Goal: Find specific page/section: Find specific page/section

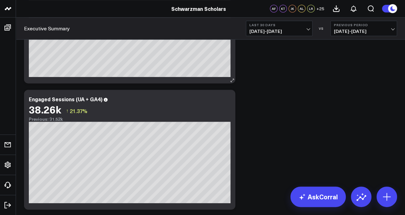
scroll to position [148, 0]
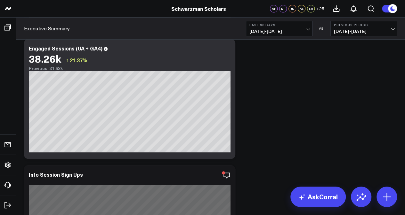
click at [307, 29] on span "[DATE] - [DATE]" at bounding box center [278, 31] width 59 height 5
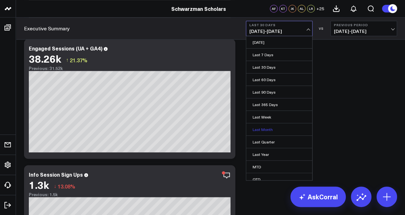
scroll to position [28, 0]
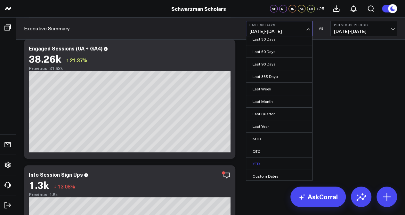
click at [262, 163] on link "YTD" at bounding box center [279, 164] width 66 height 12
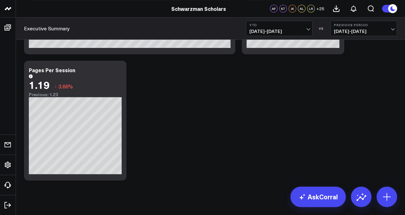
scroll to position [1288, 0]
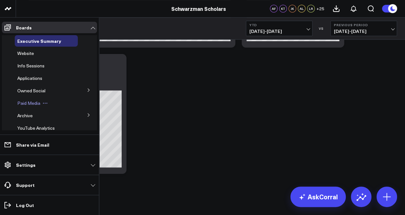
click at [33, 103] on span "Paid Media" at bounding box center [28, 103] width 23 height 6
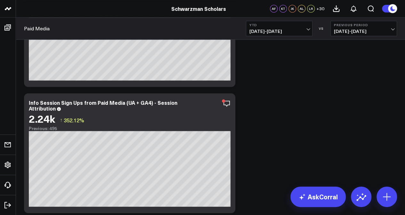
scroll to position [222, 0]
